Goal: Check status

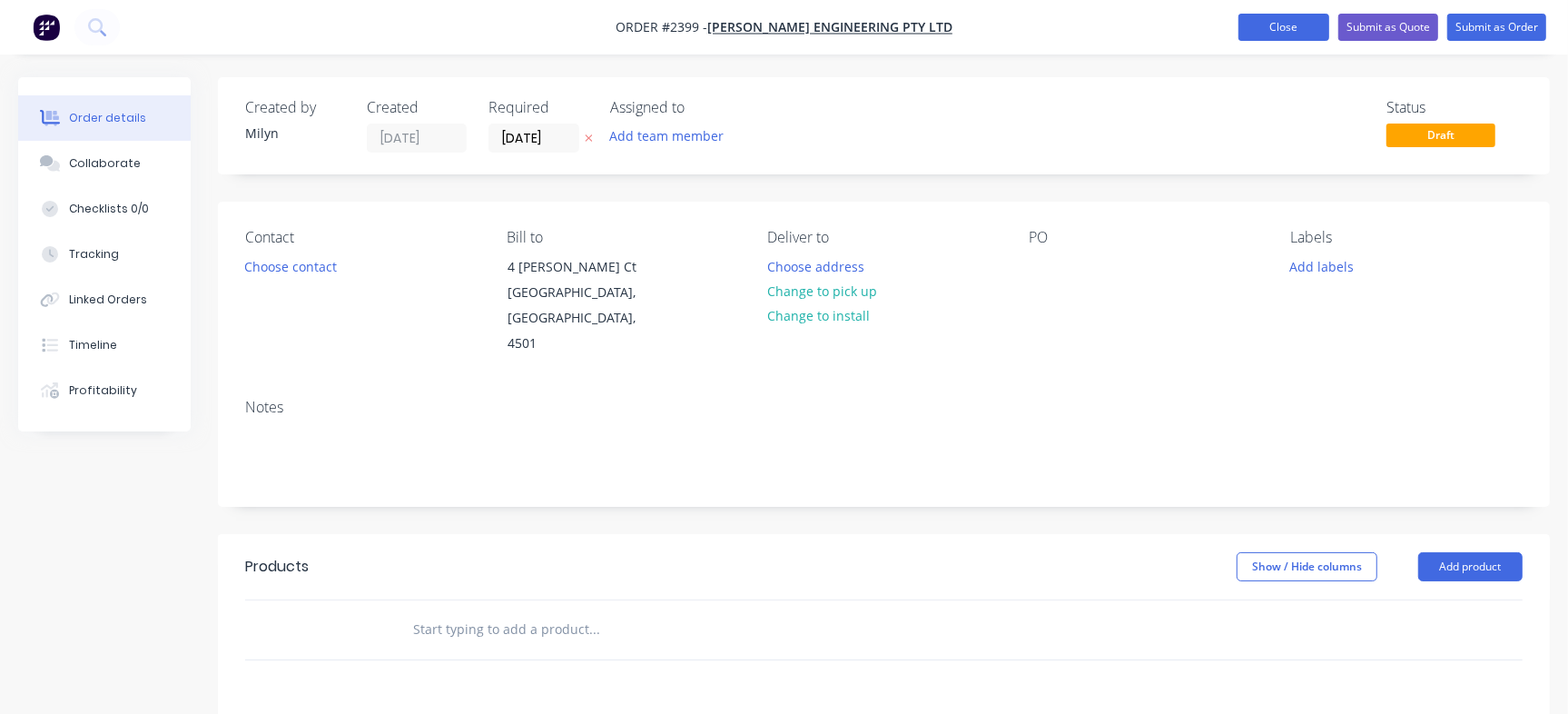
click at [1279, 31] on button "Close" at bounding box center [1284, 27] width 91 height 27
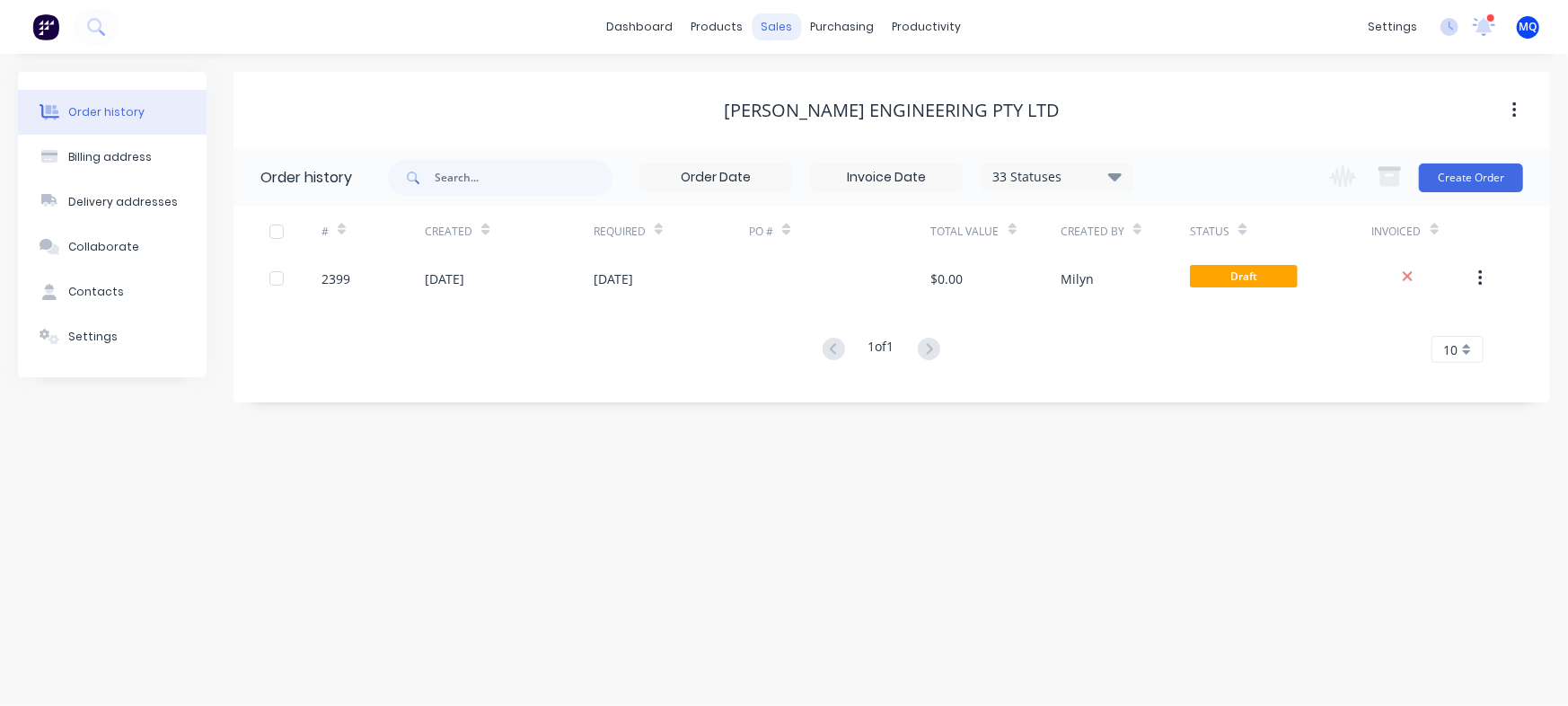
click at [773, 27] on div "sales" at bounding box center [777, 27] width 49 height 27
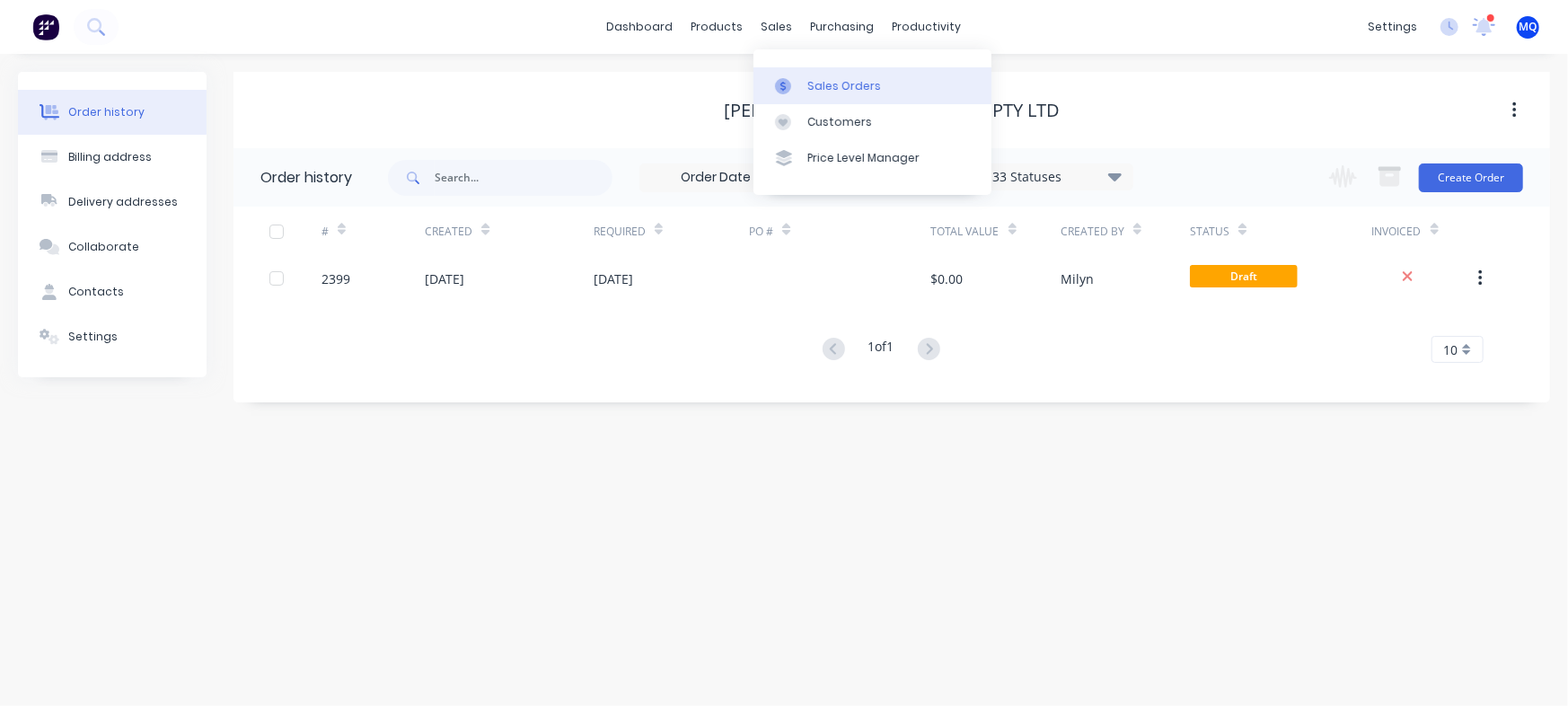
click at [806, 86] on link "Sales Orders" at bounding box center [872, 85] width 238 height 36
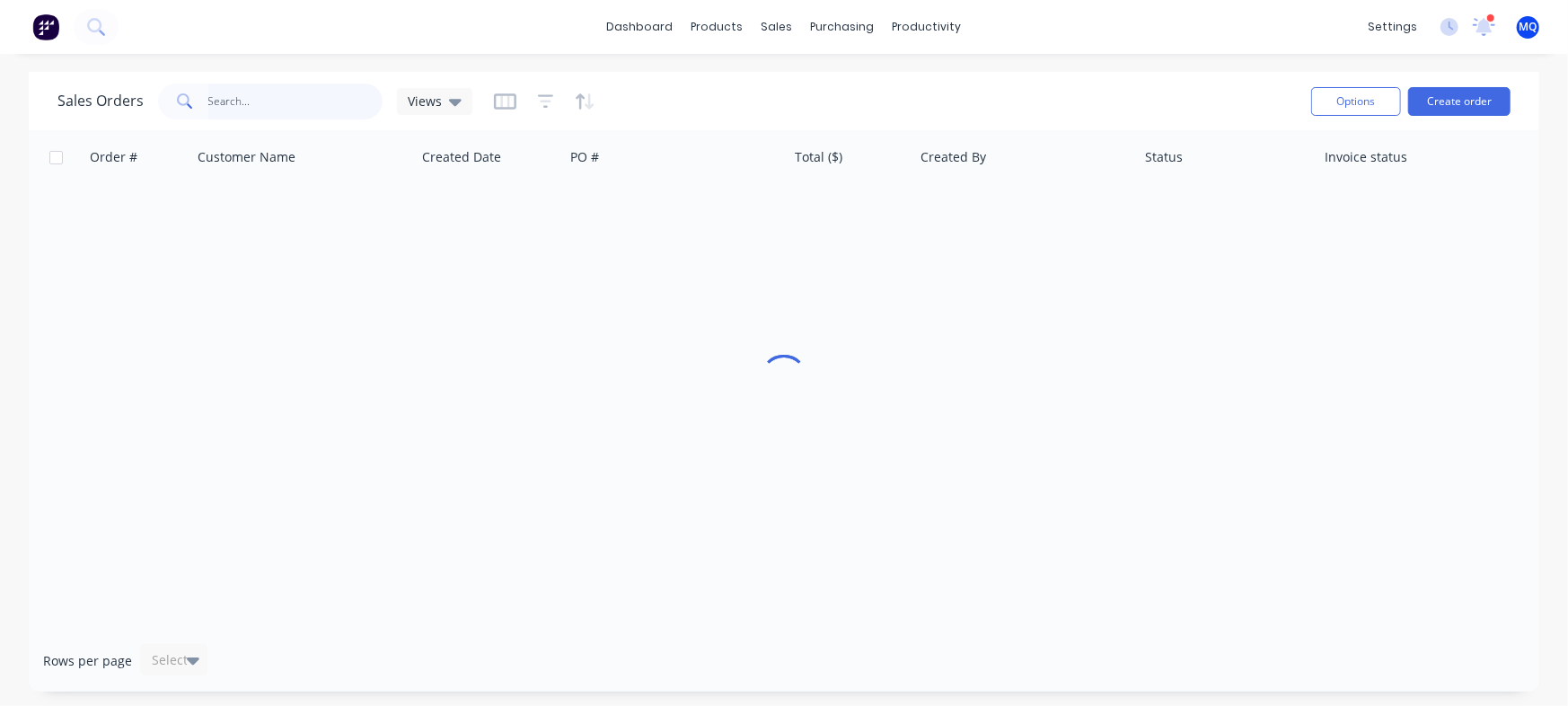
click at [252, 104] on input "text" at bounding box center [296, 101] width 175 height 36
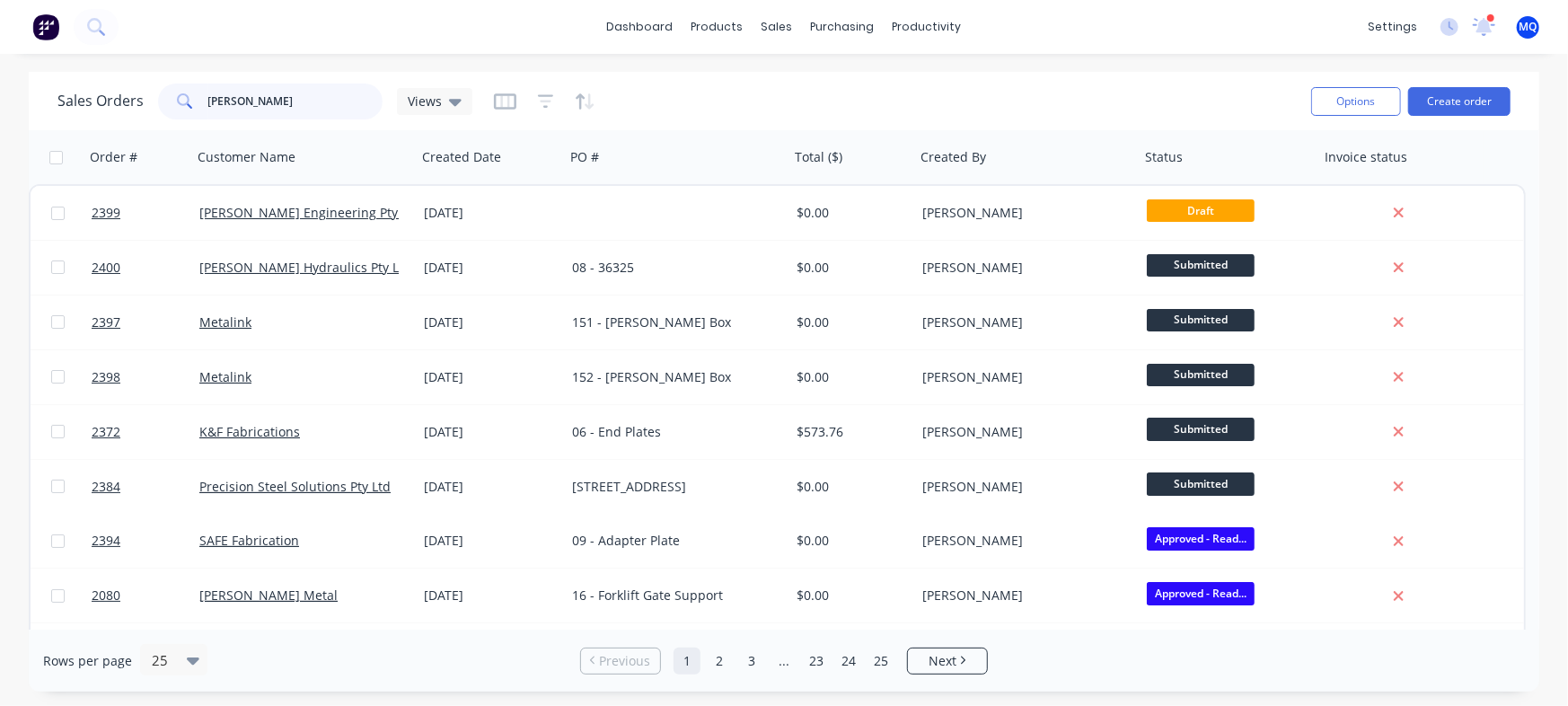
type input "[PERSON_NAME]"
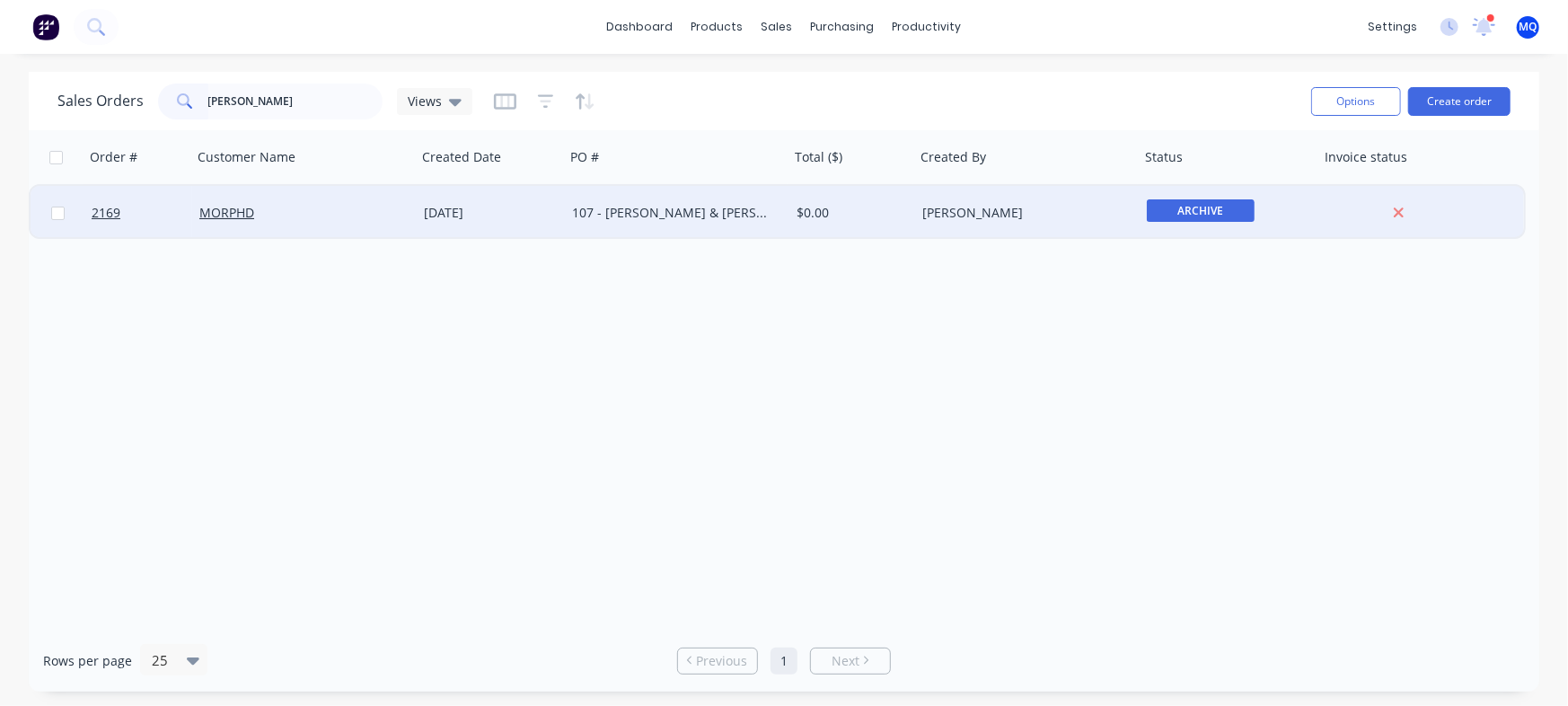
click at [370, 223] on div "MORPHD" at bounding box center [304, 213] width 225 height 54
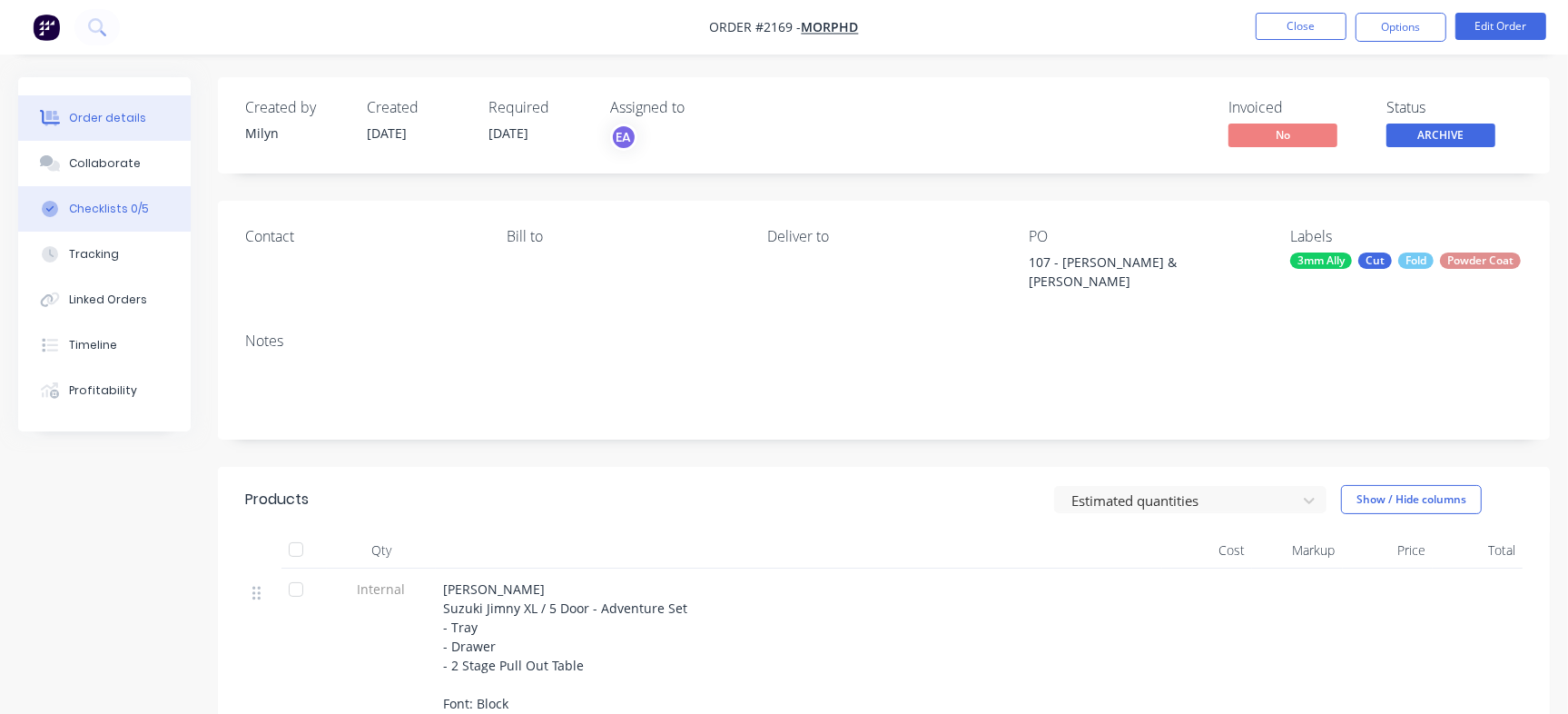
click at [143, 215] on div "Checklists 0/5" at bounding box center [109, 209] width 80 height 17
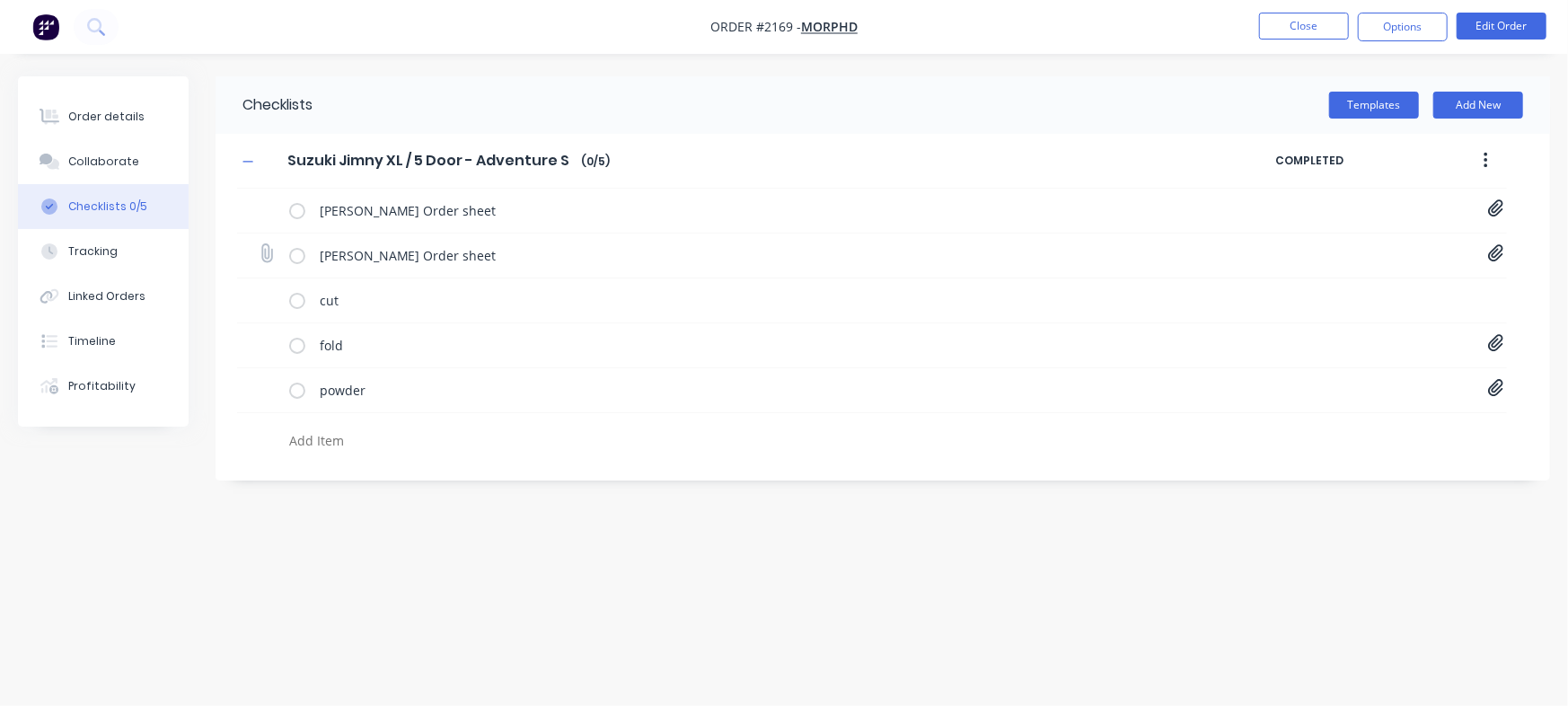
click at [1492, 255] on icon at bounding box center [1495, 254] width 15 height 17
type textarea "x"
click at [1310, 289] on link "Jimny XL Tray Setup - Order Sheet[A] - 1056 [PERSON_NAME].pdf" at bounding box center [1351, 293] width 209 height 19
